Goal: Information Seeking & Learning: Learn about a topic

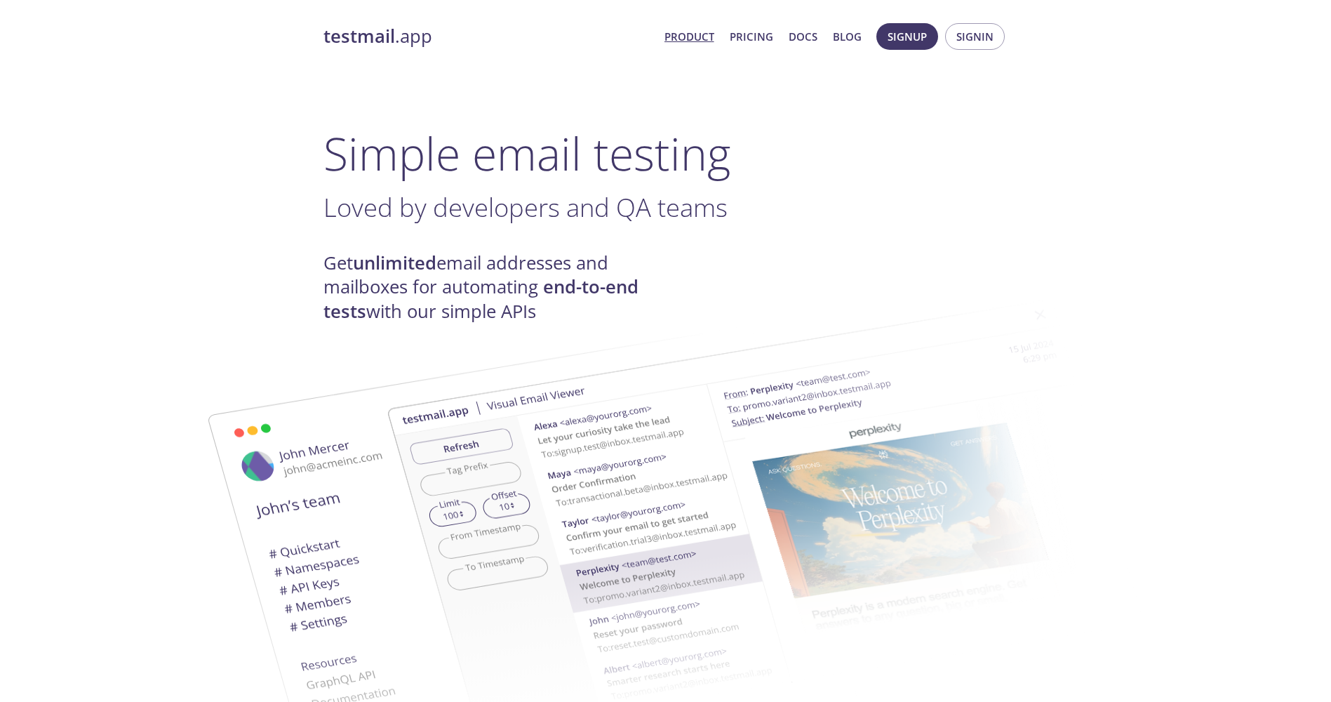
click at [375, 48] on link "testmail .app" at bounding box center [488, 37] width 330 height 24
click at [383, 34] on strong "testmail" at bounding box center [359, 36] width 72 height 25
click at [762, 40] on link "Pricing" at bounding box center [752, 36] width 44 height 18
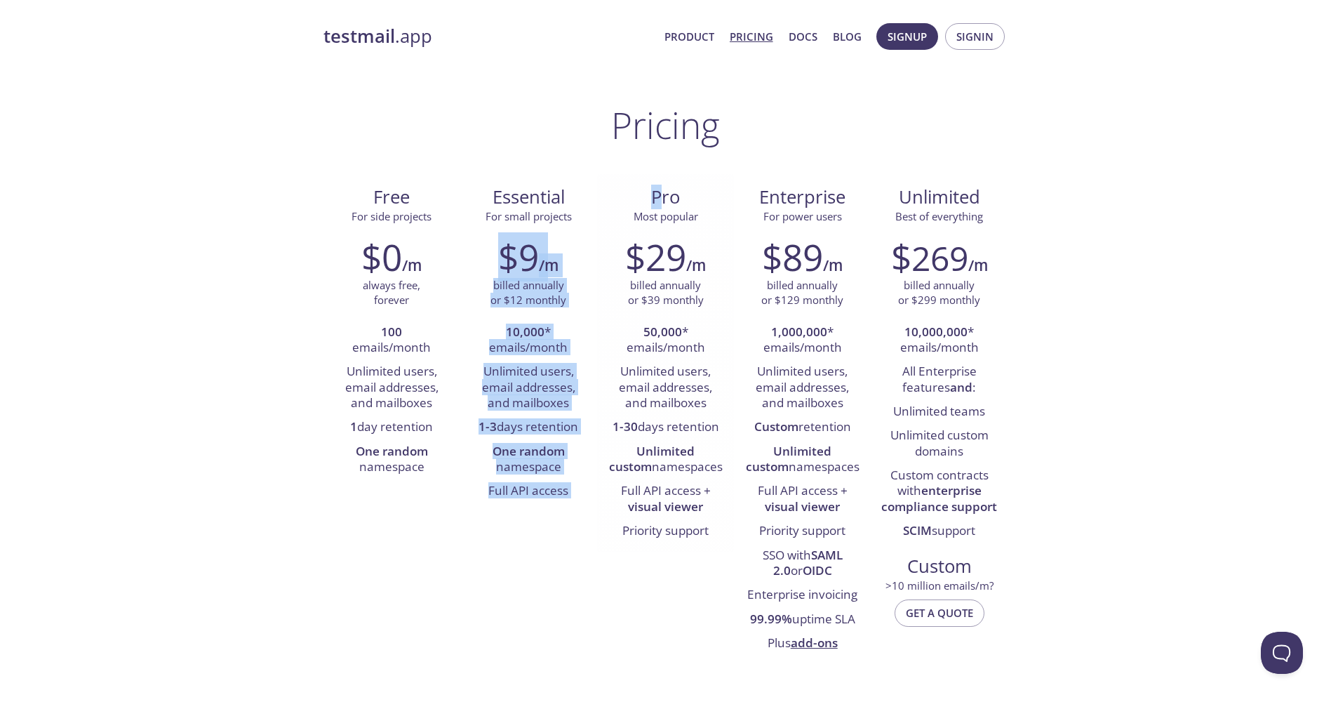
drag, startPoint x: 497, startPoint y: 245, endPoint x: 637, endPoint y: 192, distance: 149.2
click at [653, 192] on div "Free For side projects $0 /m always free, forever 100 emails/month Unlimited us…" at bounding box center [665, 419] width 685 height 490
click at [559, 246] on div "$9 /m" at bounding box center [529, 257] width 116 height 42
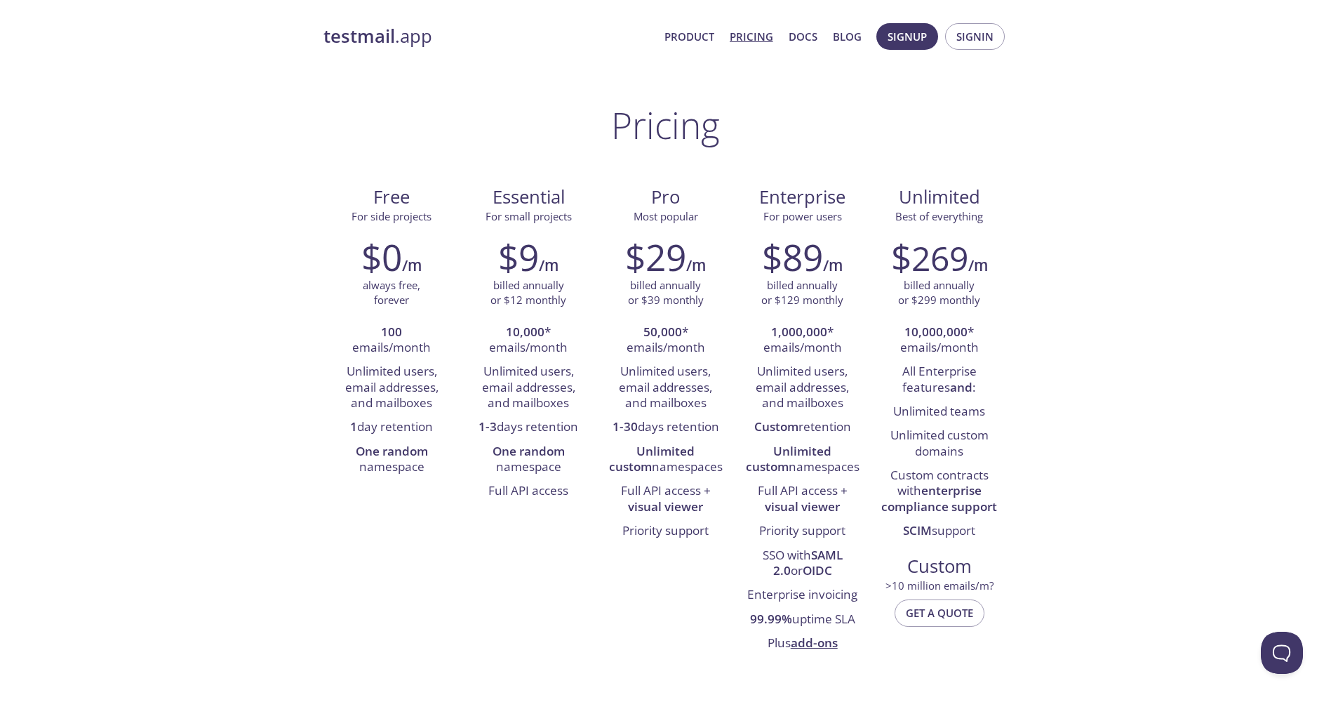
click at [396, 45] on link "testmail .app" at bounding box center [488, 37] width 330 height 24
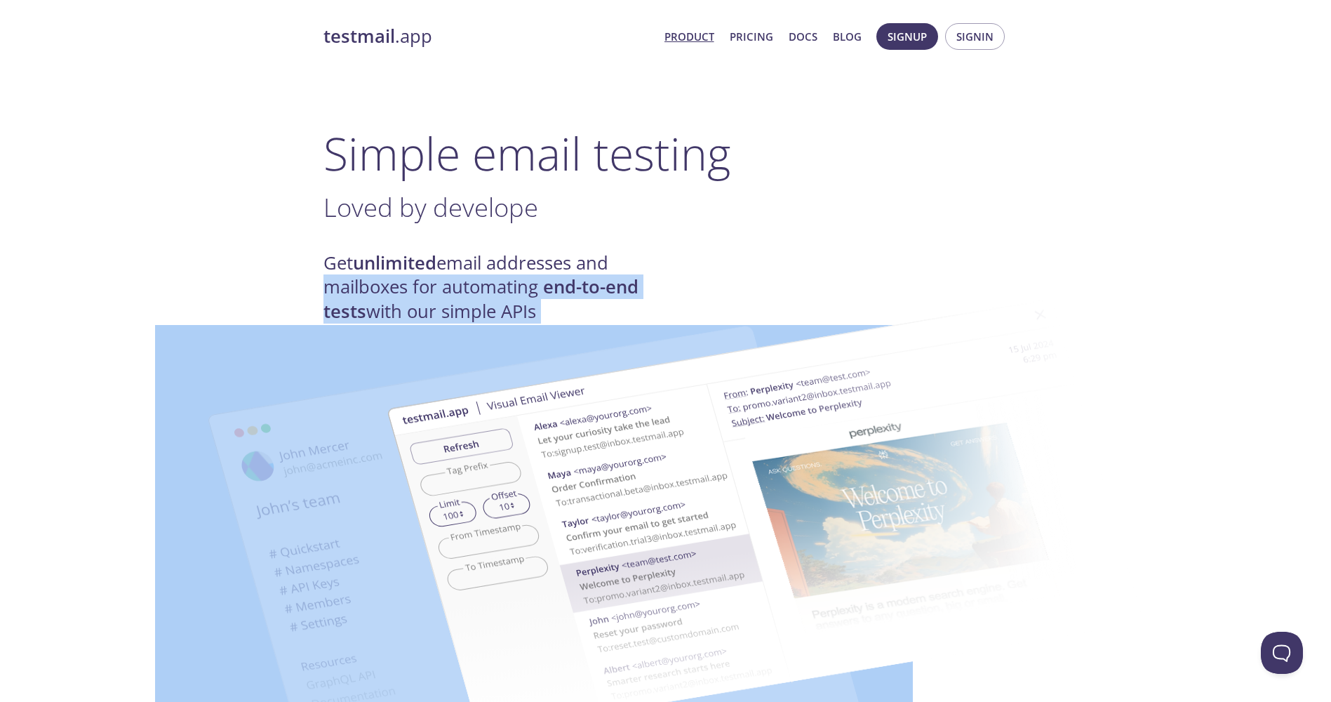
drag, startPoint x: 693, startPoint y: 254, endPoint x: 559, endPoint y: 228, distance: 136.5
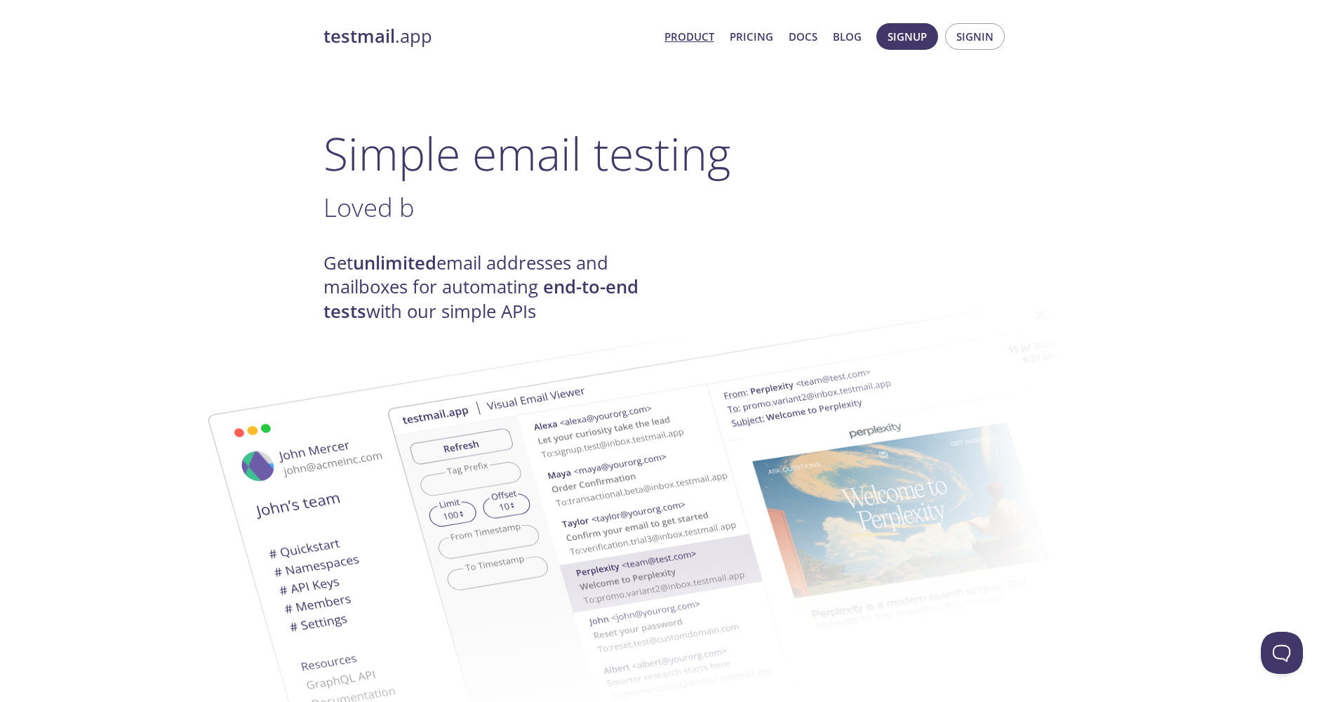
click at [540, 199] on h3 "Loved b ." at bounding box center [665, 208] width 685 height 32
